Goal: Information Seeking & Learning: Check status

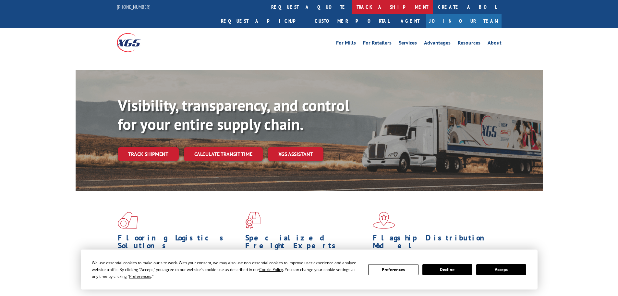
click at [352, 2] on link "track a shipment" at bounding box center [392, 7] width 81 height 14
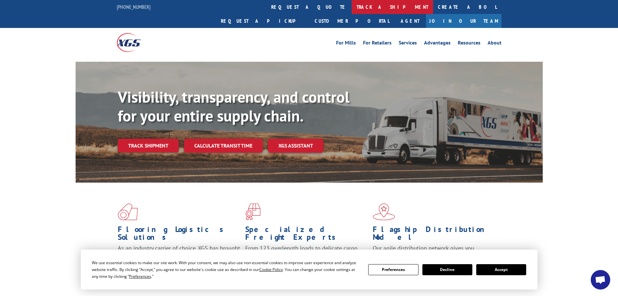
click at [352, 2] on link "track a shipment" at bounding box center [392, 7] width 81 height 14
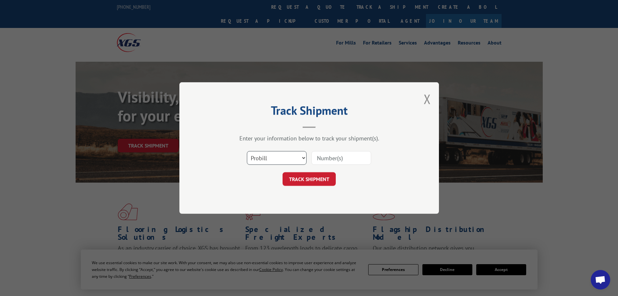
click at [300, 158] on select "Select category... Probill BOL PO" at bounding box center [277, 158] width 60 height 14
select select "bol"
click at [247, 151] on select "Select category... Probill BOL PO" at bounding box center [277, 158] width 60 height 14
click at [320, 160] on input at bounding box center [342, 158] width 60 height 14
paste input "7041839"
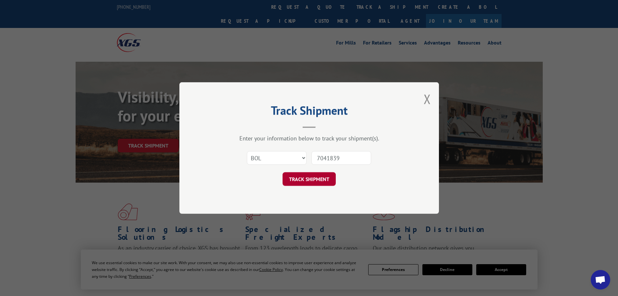
type input "7041839"
click at [312, 178] on button "TRACK SHIPMENT" at bounding box center [309, 179] width 53 height 14
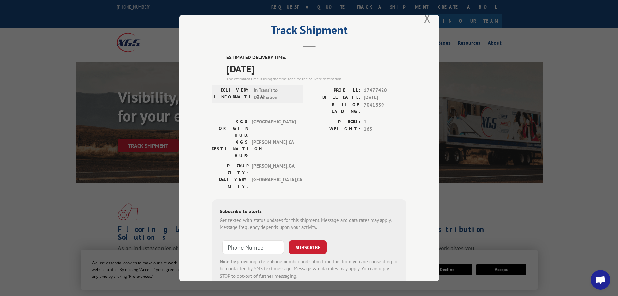
scroll to position [26, 0]
